Goal: Complete application form

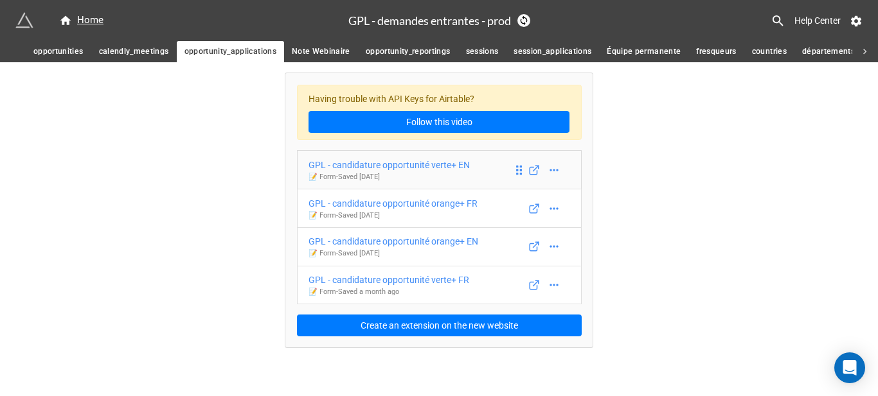
click at [434, 170] on div "GPL - candidature opportunité verte+ EN" at bounding box center [388, 165] width 161 height 14
click at [532, 170] on icon at bounding box center [534, 170] width 12 height 12
click at [547, 169] on icon at bounding box center [553, 170] width 13 height 13
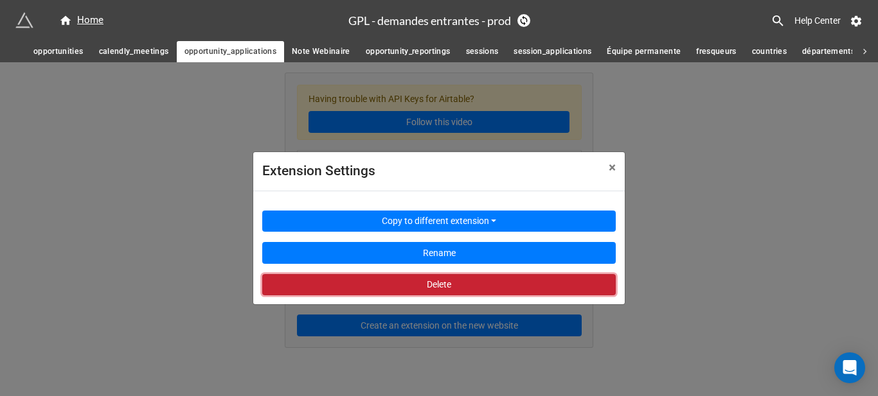
click at [465, 287] on button "Delete" at bounding box center [438, 285] width 353 height 22
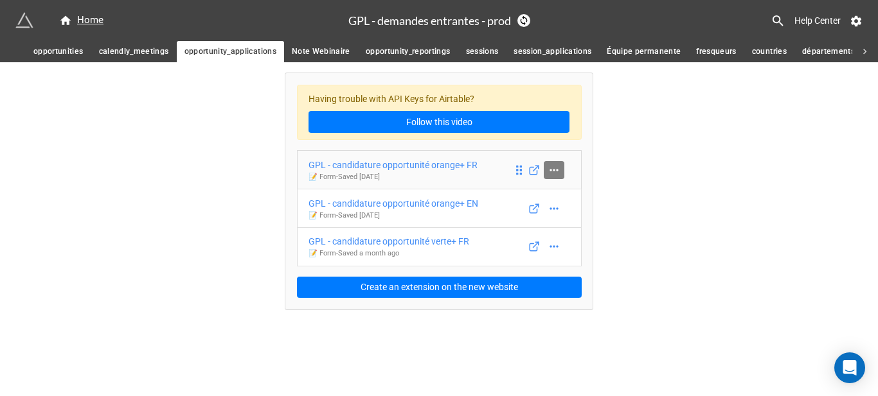
click at [558, 172] on icon at bounding box center [553, 170] width 13 height 13
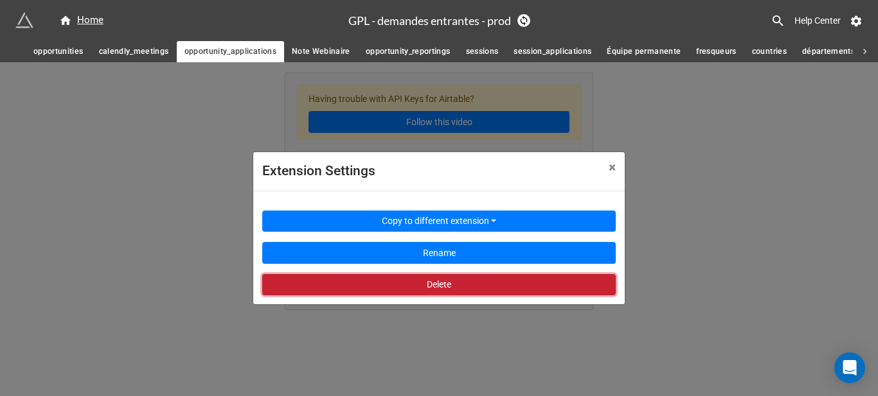
click at [449, 290] on button "Delete" at bounding box center [438, 285] width 353 height 22
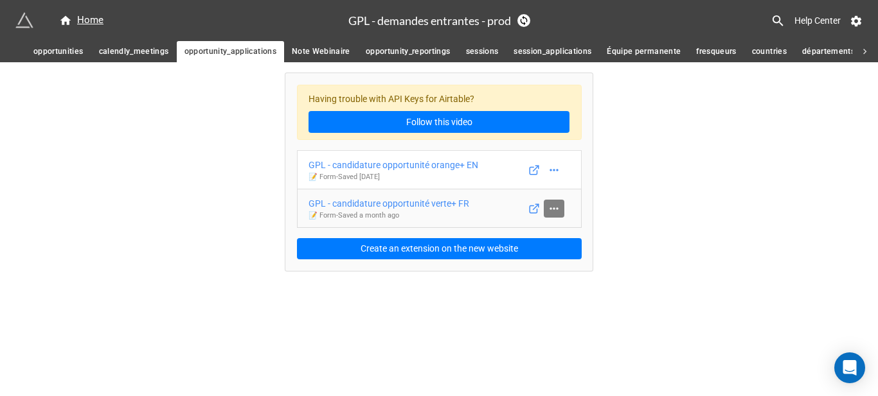
click at [558, 209] on icon at bounding box center [553, 208] width 13 height 13
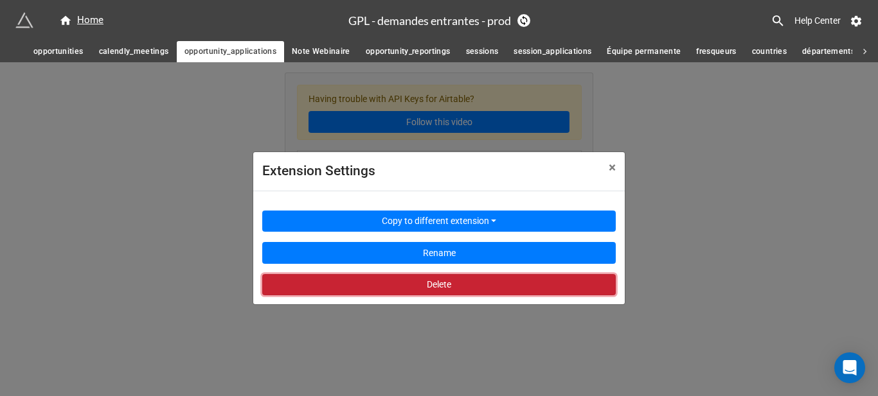
click at [497, 288] on button "Delete" at bounding box center [438, 285] width 353 height 22
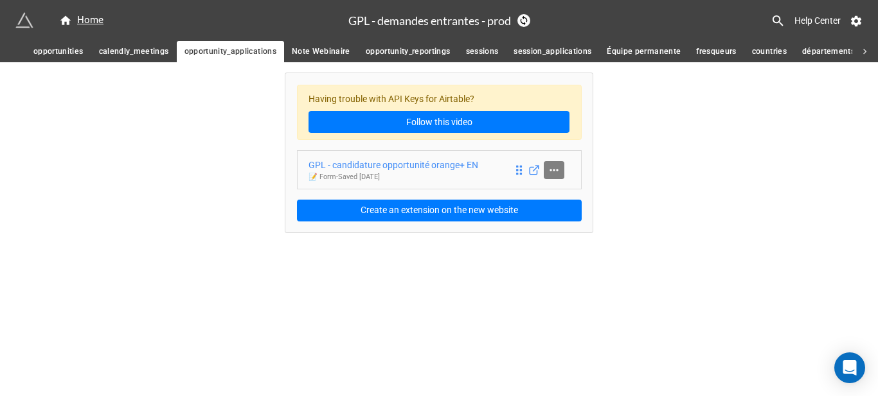
click at [555, 173] on icon at bounding box center [553, 170] width 13 height 13
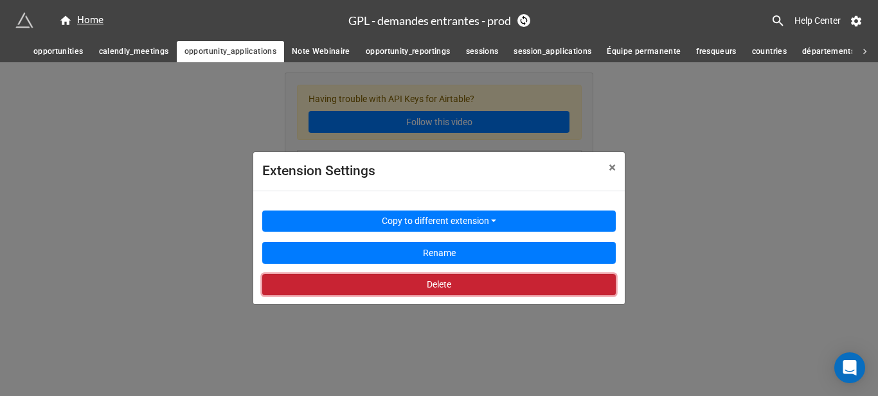
click at [486, 275] on button "Delete" at bounding box center [438, 285] width 353 height 22
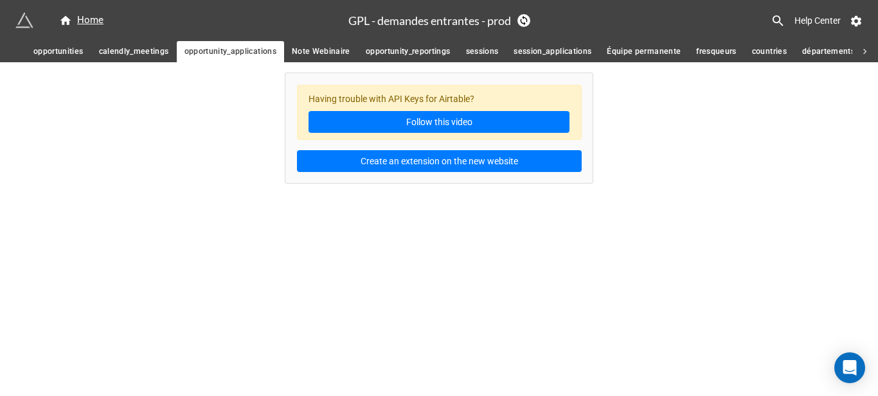
click at [403, 49] on span "opportunity_reportings" at bounding box center [408, 51] width 85 height 13
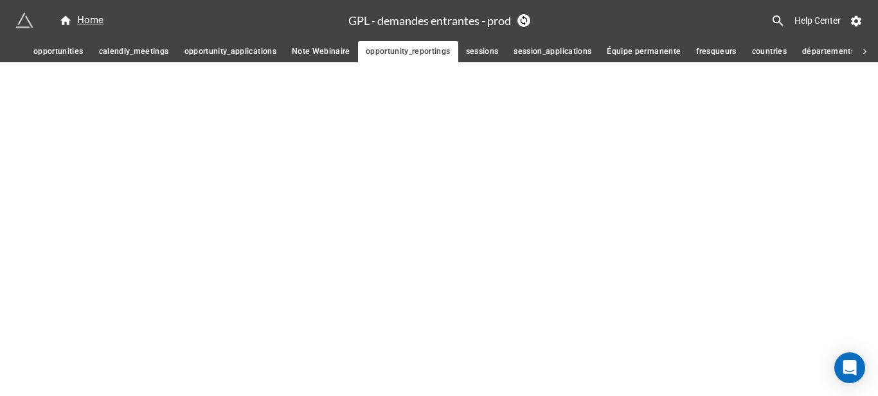
click at [493, 48] on span "sessions" at bounding box center [482, 51] width 33 height 13
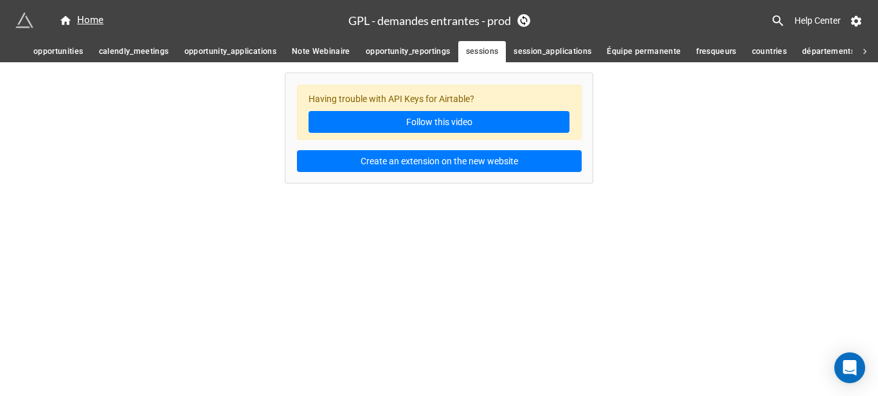
click at [563, 48] on span "session_applications" at bounding box center [552, 51] width 78 height 13
click at [651, 56] on span "Équipe permanente" at bounding box center [644, 51] width 74 height 13
click at [324, 43] on link "Note Webinaire" at bounding box center [321, 51] width 74 height 21
click at [224, 51] on span "opportunity_applications" at bounding box center [230, 51] width 92 height 13
click at [152, 53] on span "calendly_meetings" at bounding box center [134, 51] width 70 height 13
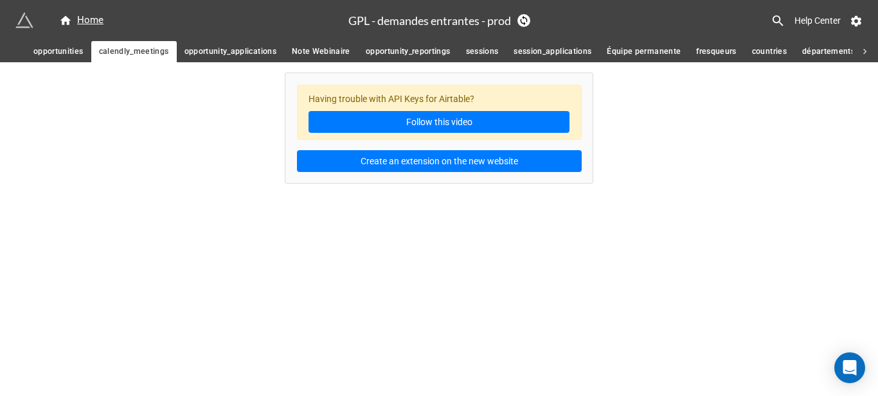
click at [32, 51] on link "opportunities" at bounding box center [59, 51] width 66 height 21
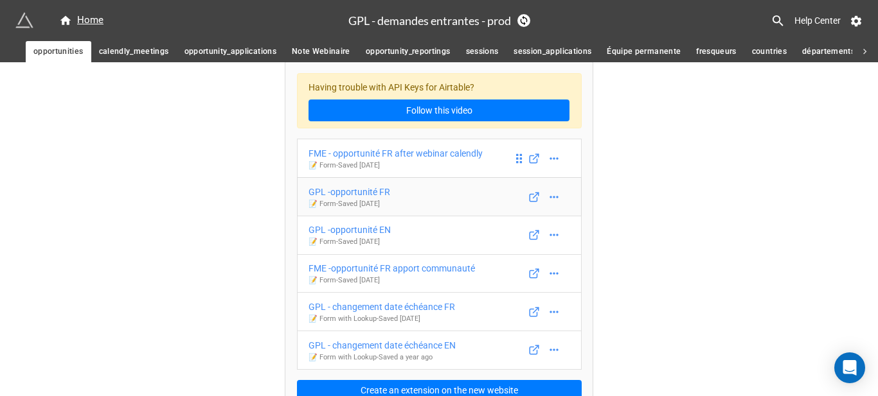
scroll to position [29, 0]
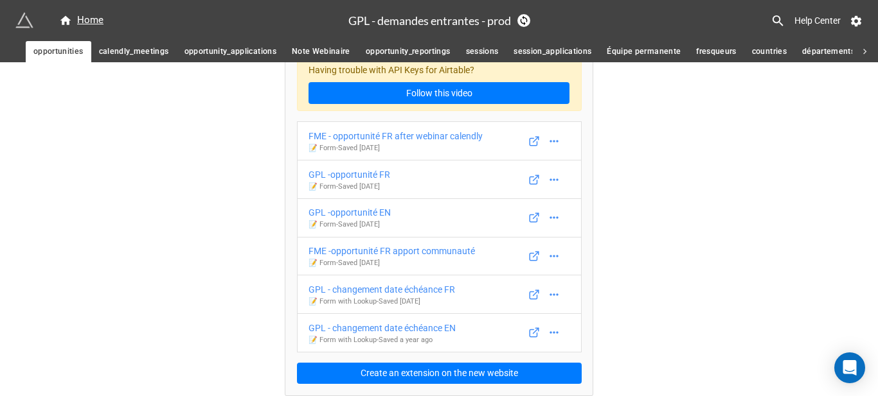
click at [688, 49] on link "fresqueurs" at bounding box center [716, 51] width 56 height 21
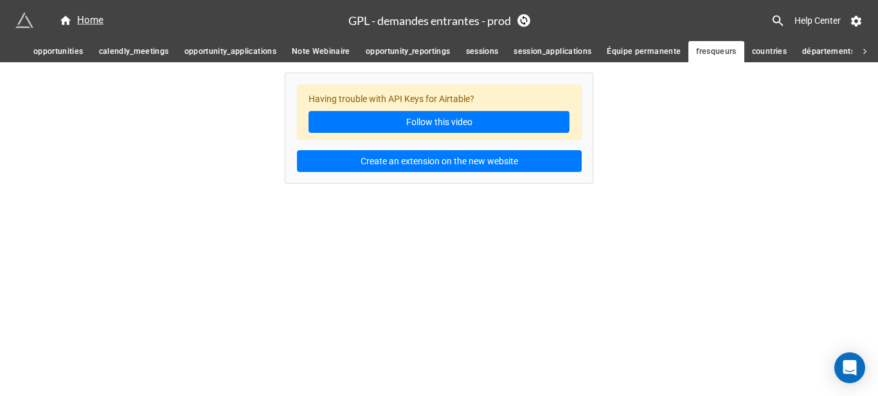
click at [66, 57] on span "opportunities" at bounding box center [58, 51] width 50 height 13
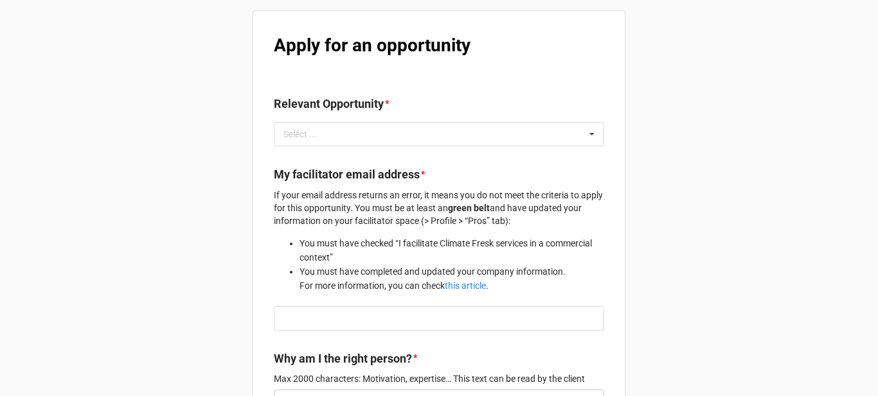
click at [396, 42] on b "Apply for an opportunity" at bounding box center [372, 45] width 197 height 21
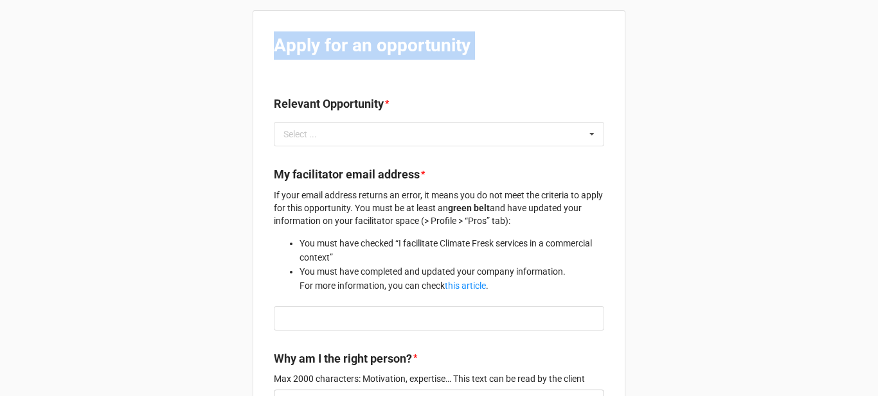
click at [396, 42] on b "Apply for an opportunity" at bounding box center [372, 45] width 197 height 21
copy b "Apply for an opportunity"
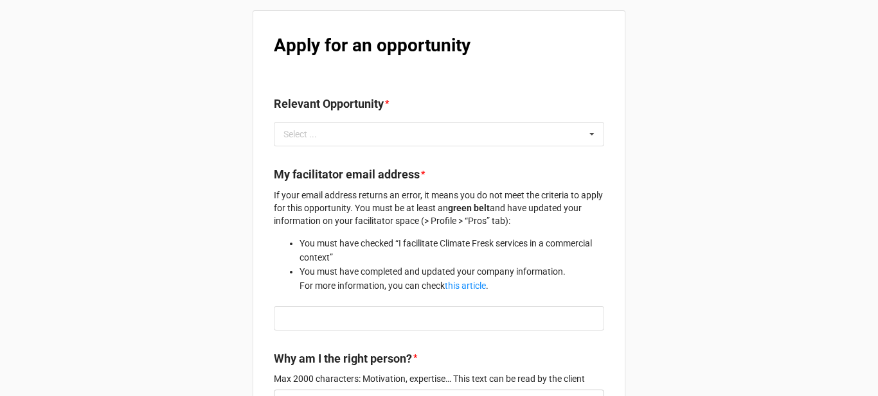
click at [331, 103] on label "Relevant Opportunity" at bounding box center [329, 104] width 110 height 18
copy label "Relevant Opportunity"
click at [344, 177] on label "My facilitator email address" at bounding box center [347, 175] width 146 height 18
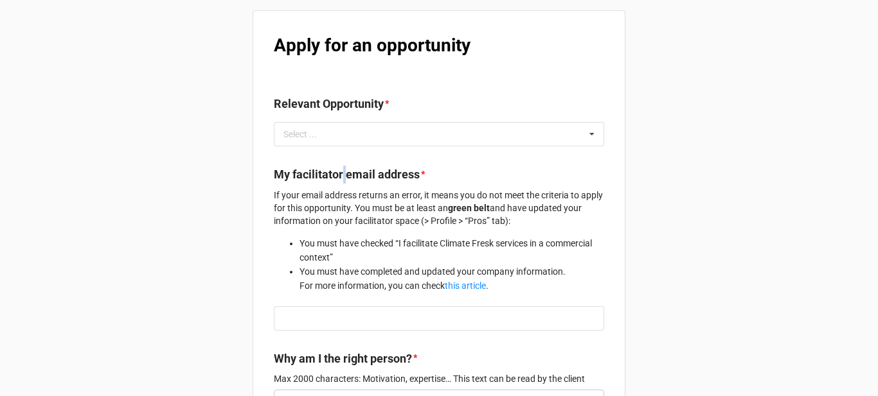
click at [344, 177] on label "My facilitator email address" at bounding box center [347, 175] width 146 height 18
copy label "My facilitator email address"
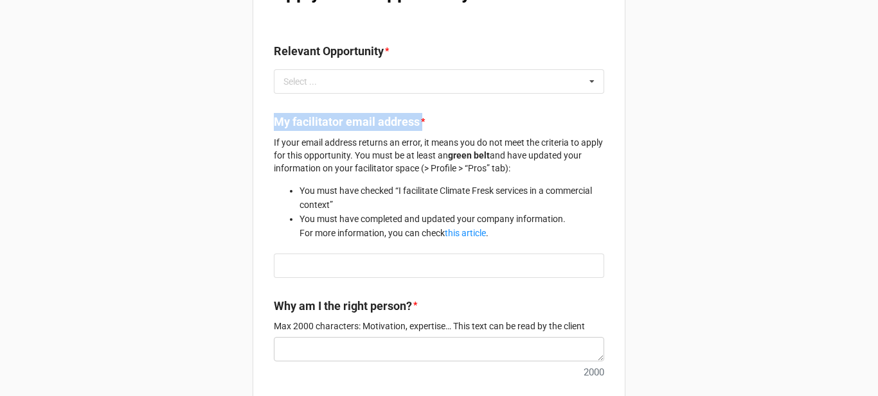
scroll to position [129, 0]
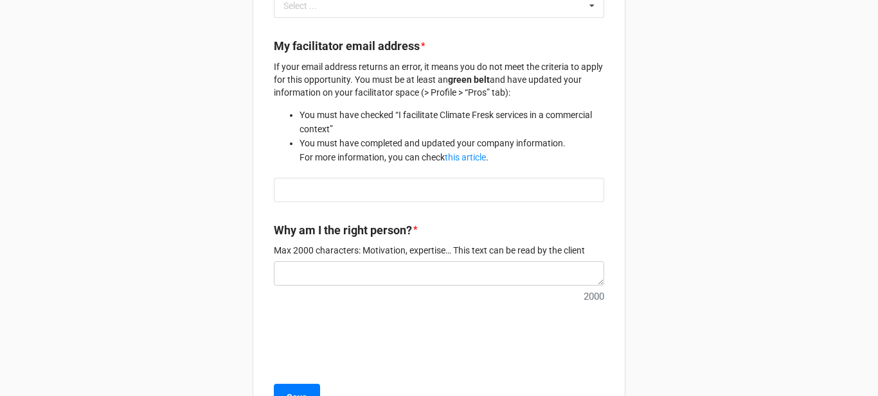
click at [386, 222] on label "Why am I the right person?" at bounding box center [343, 231] width 138 height 18
click at [381, 230] on label "Why am I the right person?" at bounding box center [343, 231] width 138 height 18
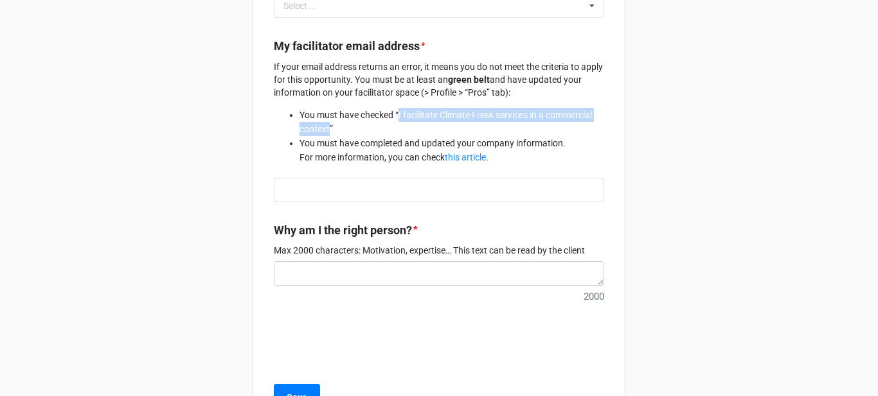
drag, startPoint x: 395, startPoint y: 114, endPoint x: 325, endPoint y: 132, distance: 72.3
click at [325, 132] on li "You must have checked “I facilitate Climate Fresk services in a commercial cont…" at bounding box center [451, 122] width 305 height 28
copy li "I facilitate Climate Fresk services in a commercial context"
click at [474, 157] on link "this article" at bounding box center [465, 157] width 41 height 10
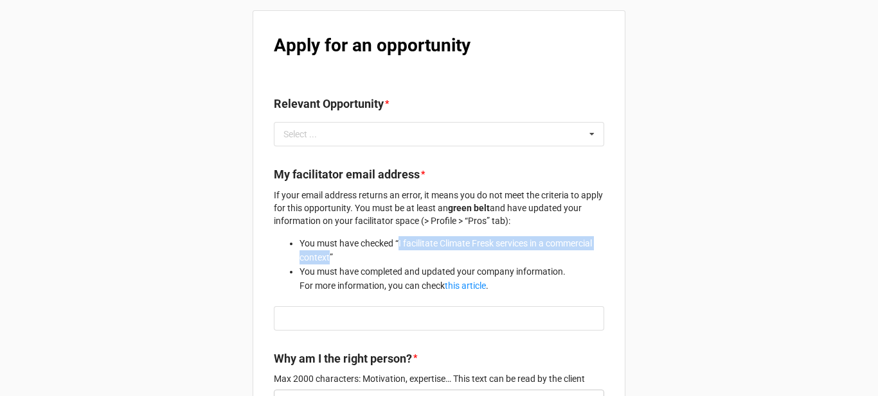
scroll to position [64, 0]
